Goal: Find specific page/section: Find specific page/section

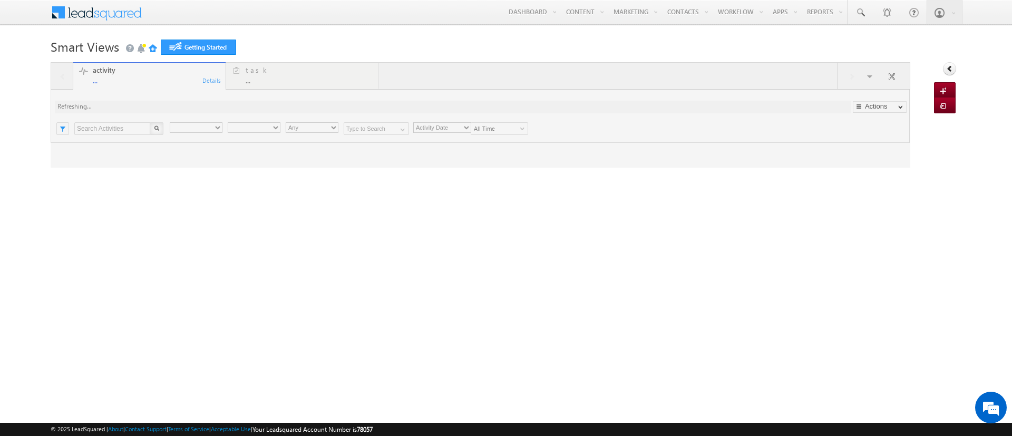
type input "Any Owner"
click at [902, 94] on div at bounding box center [481, 114] width 860 height 105
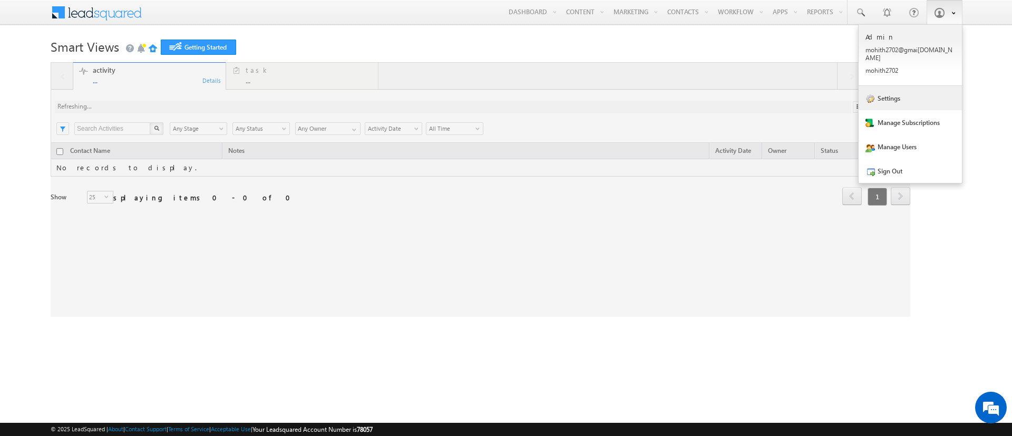
click at [914, 91] on link "Settings" at bounding box center [910, 98] width 103 height 24
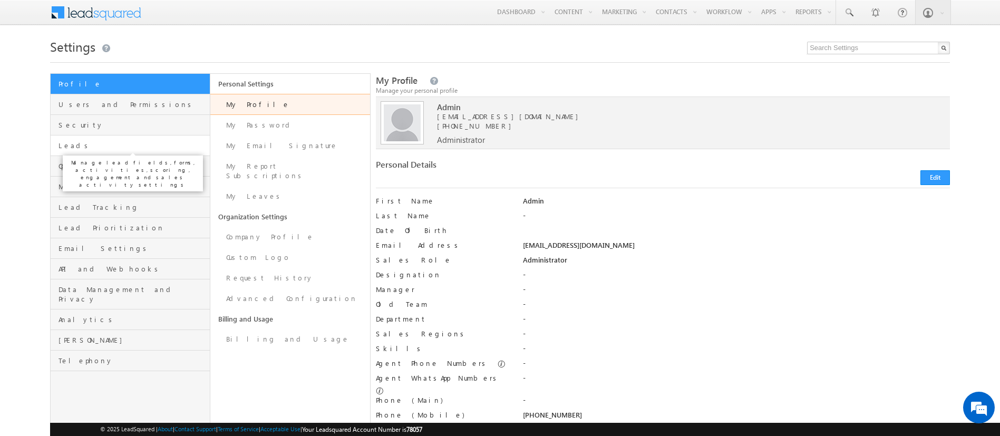
click at [76, 148] on span "Leads" at bounding box center [133, 145] width 149 height 9
